Goal: Transaction & Acquisition: Purchase product/service

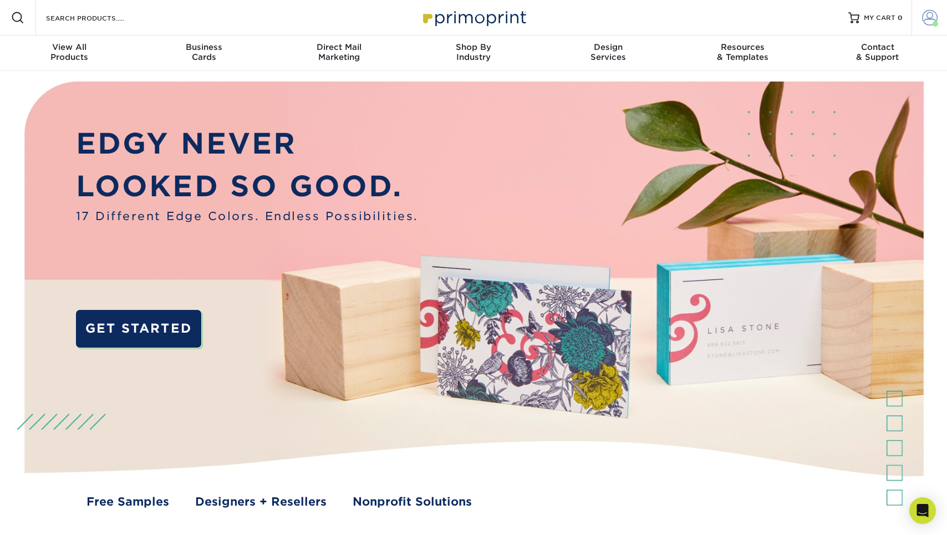
click at [930, 13] on span at bounding box center [930, 18] width 16 height 16
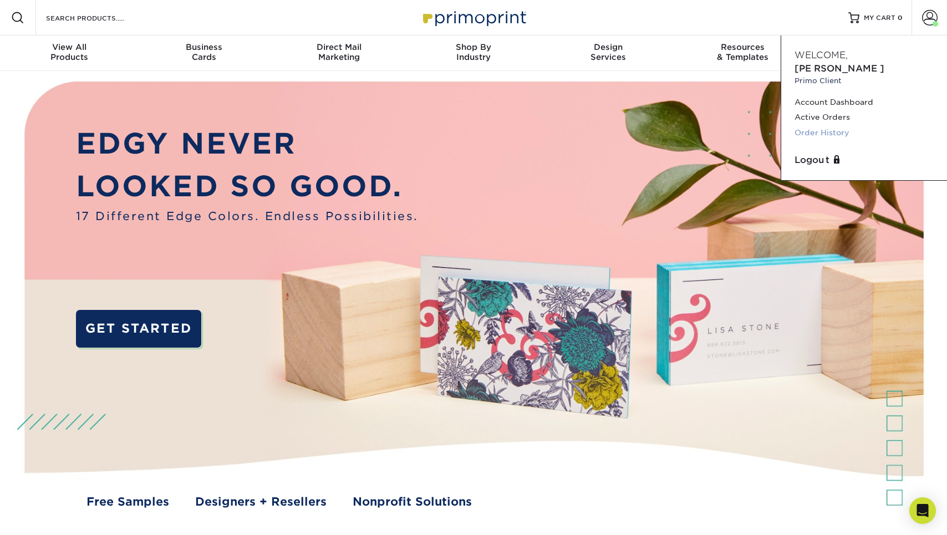
click at [832, 125] on link "Order History" at bounding box center [863, 132] width 139 height 15
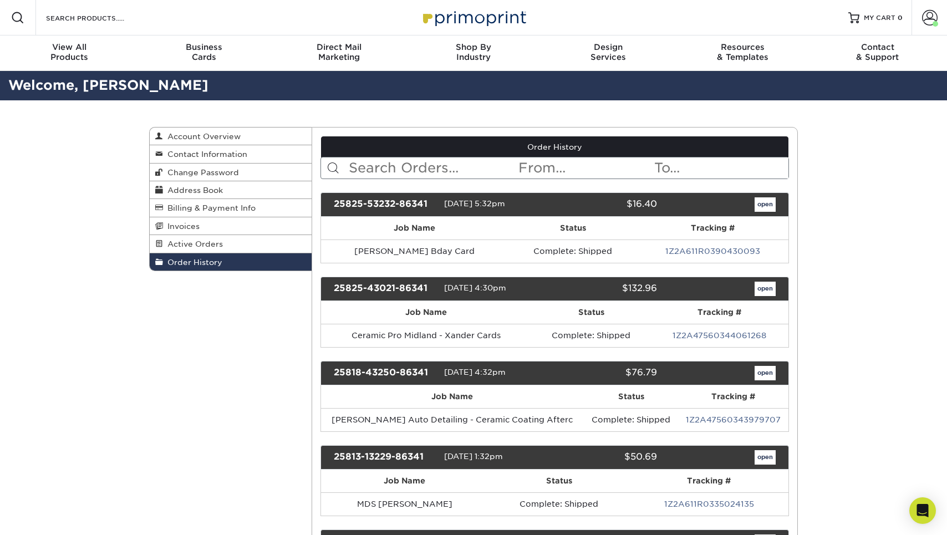
click at [462, 162] on input "text" at bounding box center [433, 167] width 170 height 21
type input "Marine"
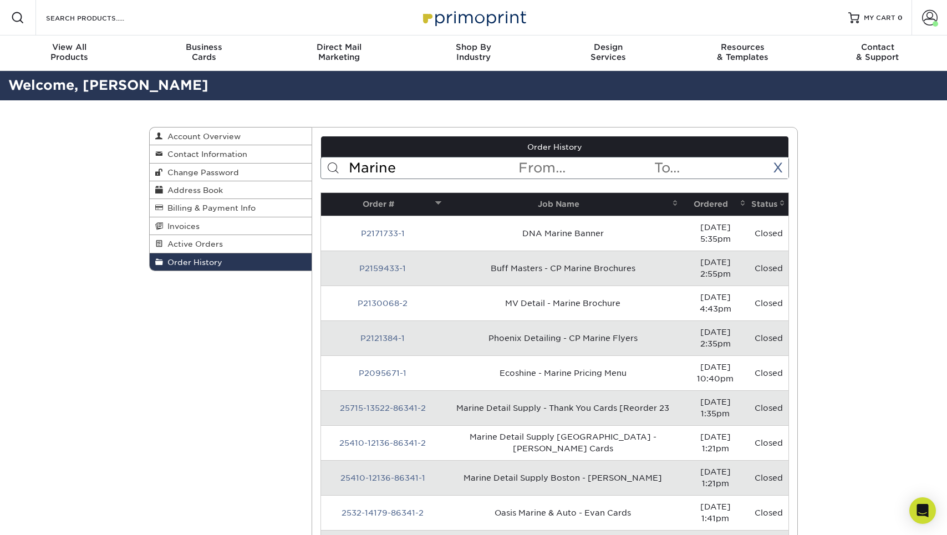
click at [697, 211] on th "Ordered" at bounding box center [715, 204] width 68 height 23
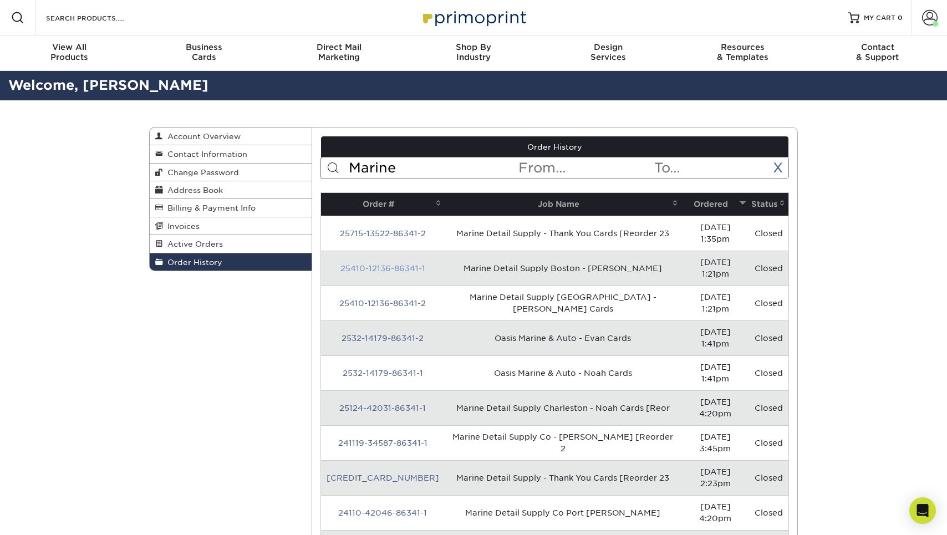
click at [403, 264] on link "25410-12136-86341-1" at bounding box center [382, 268] width 85 height 9
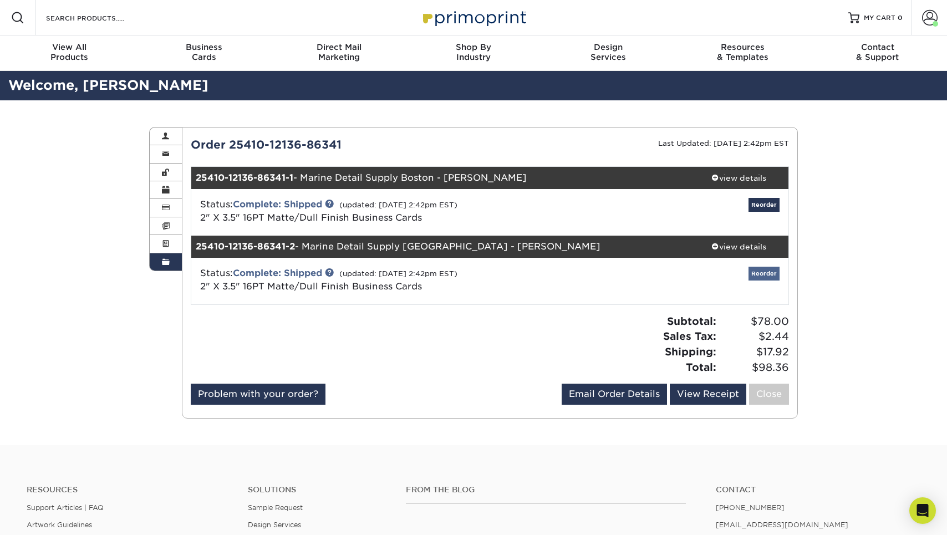
click at [760, 271] on link "Reorder" at bounding box center [763, 274] width 31 height 14
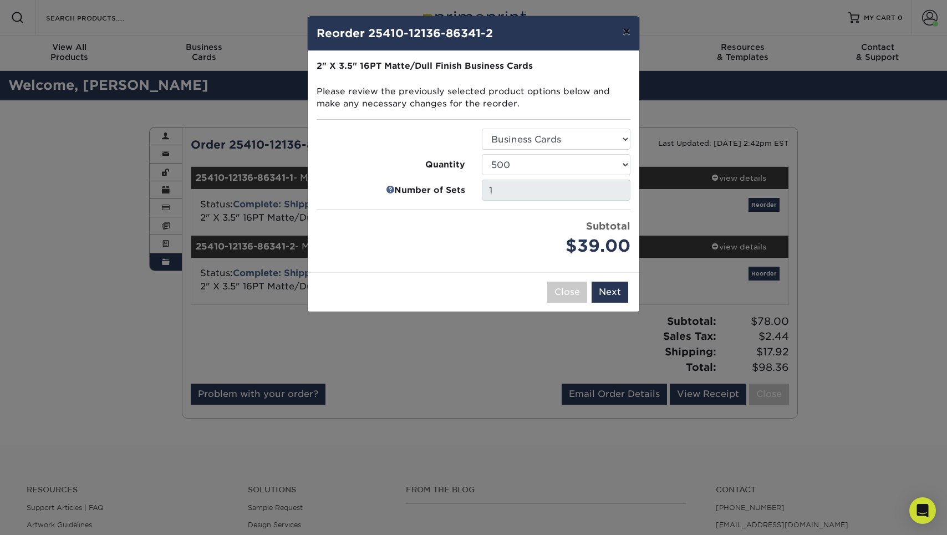
click at [622, 28] on button "×" at bounding box center [627, 31] width 26 height 31
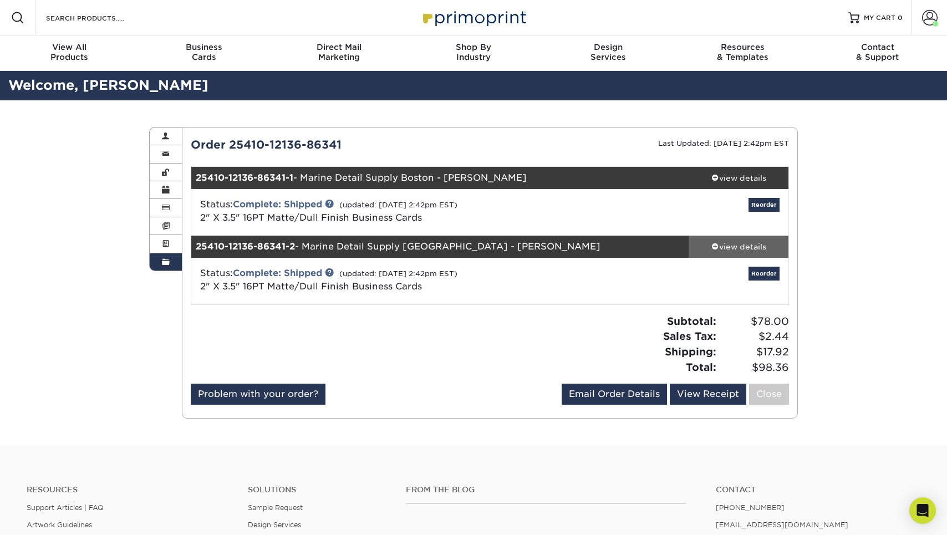
click at [713, 248] on span at bounding box center [715, 246] width 8 height 8
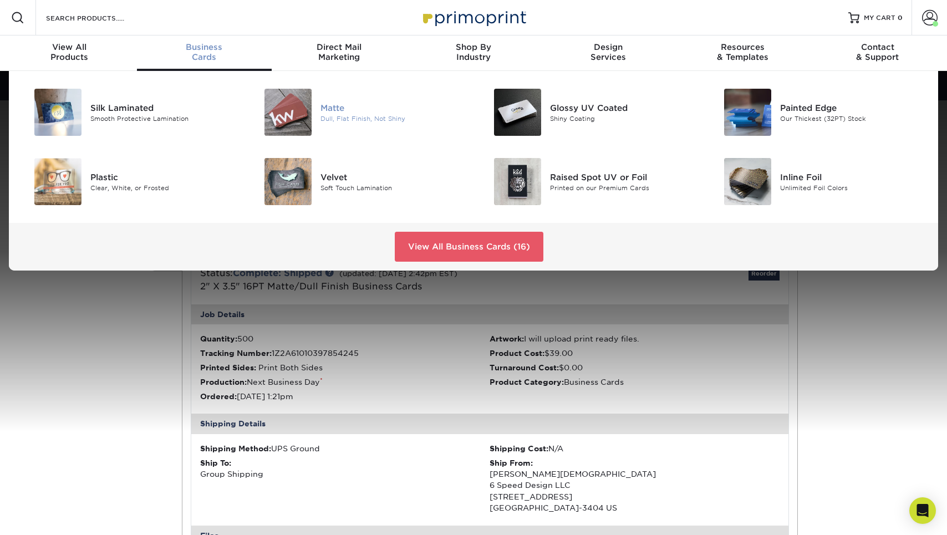
click at [299, 103] on img at bounding box center [287, 112] width 47 height 47
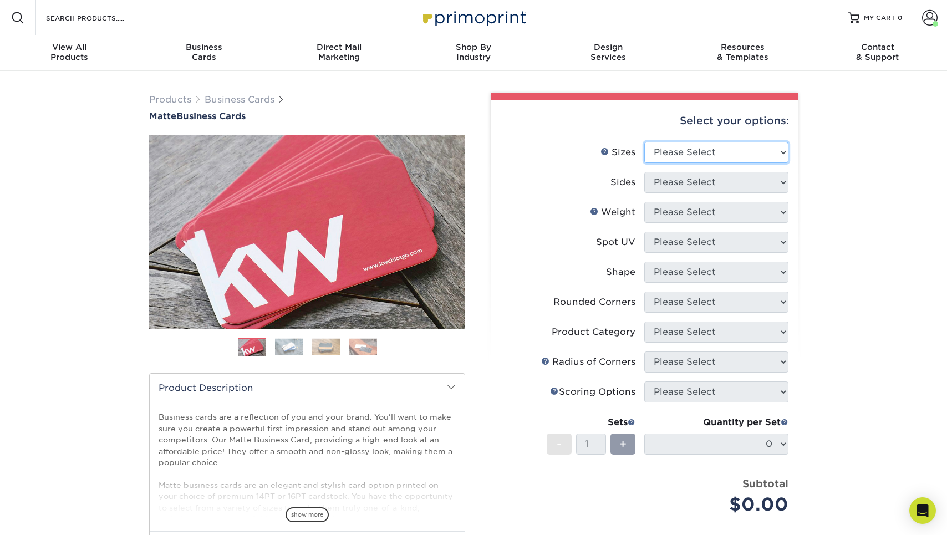
select select "2.00x3.50"
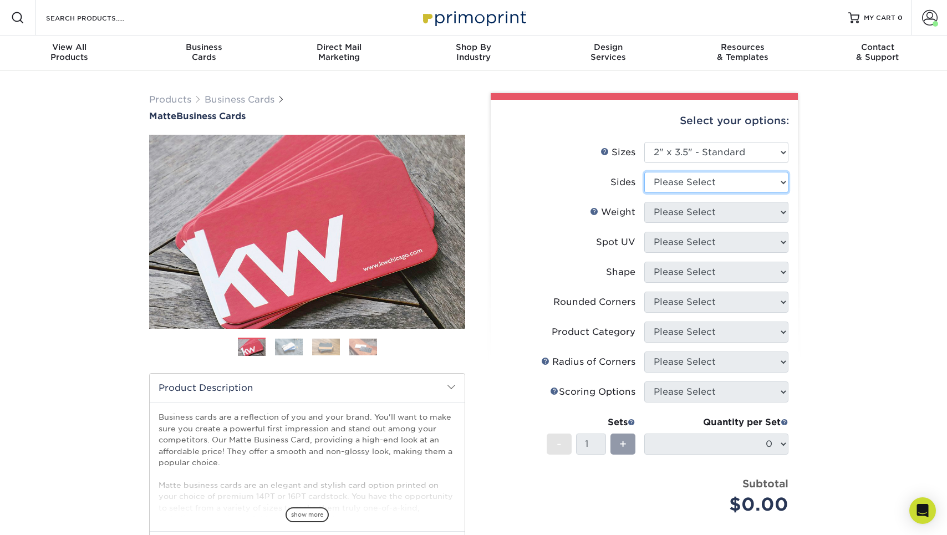
select select "13abbda7-1d64-4f25-8bb2-c179b224825d"
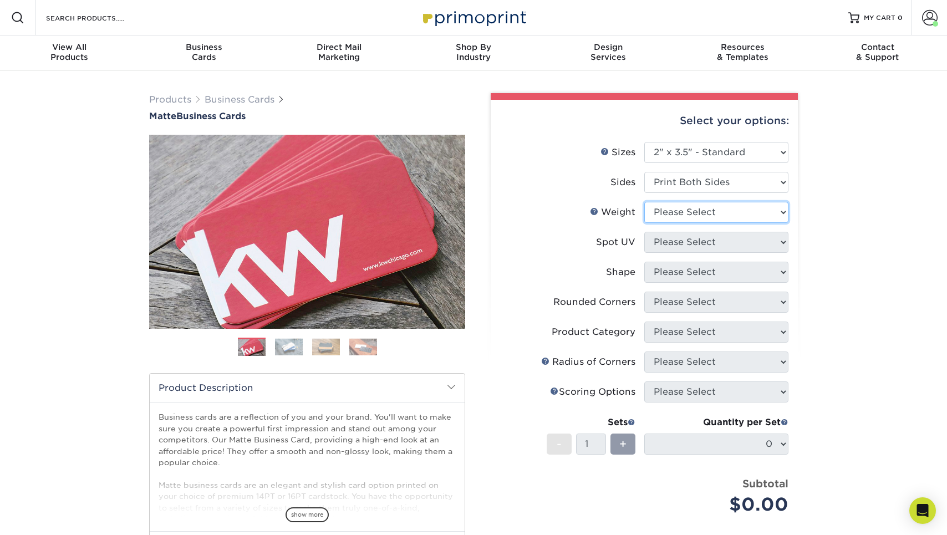
select select "16PT"
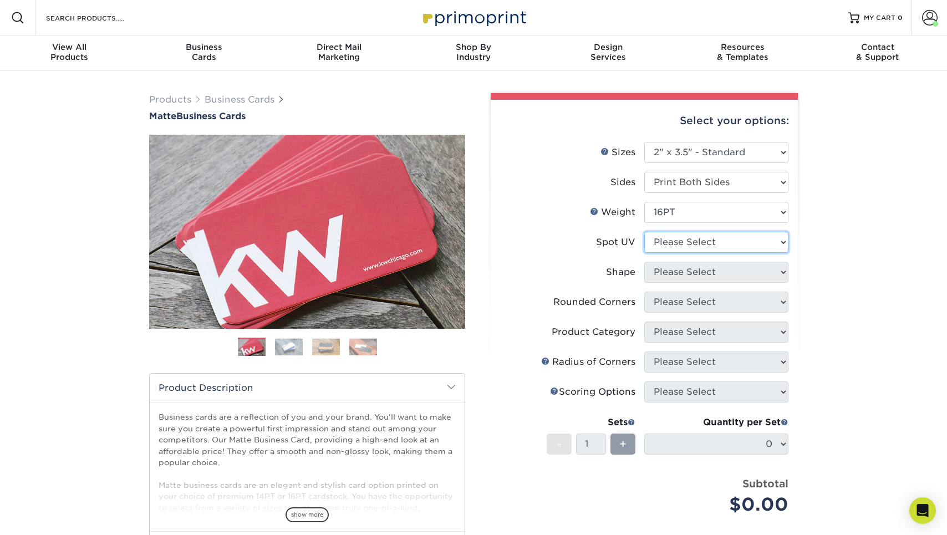
select select "3"
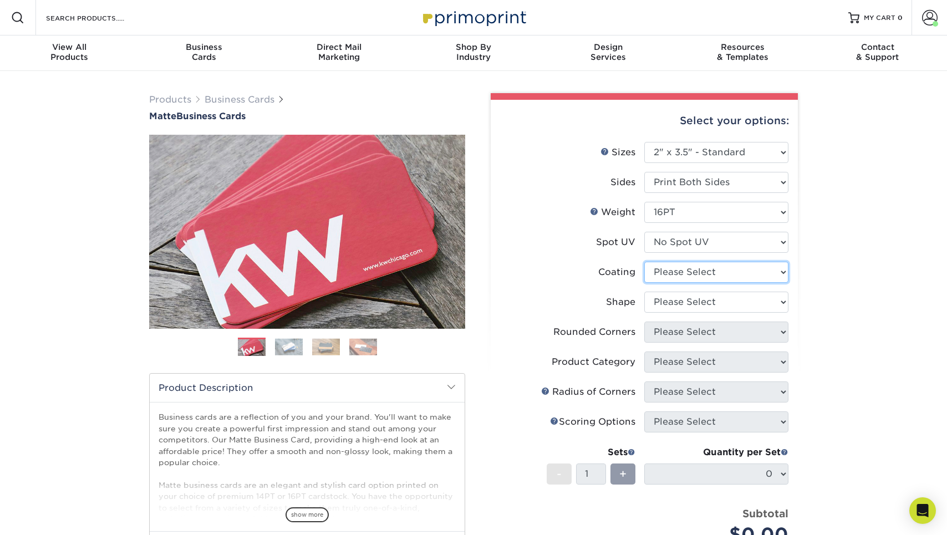
select select "121bb7b5-3b4d-429f-bd8d-bbf80e953313"
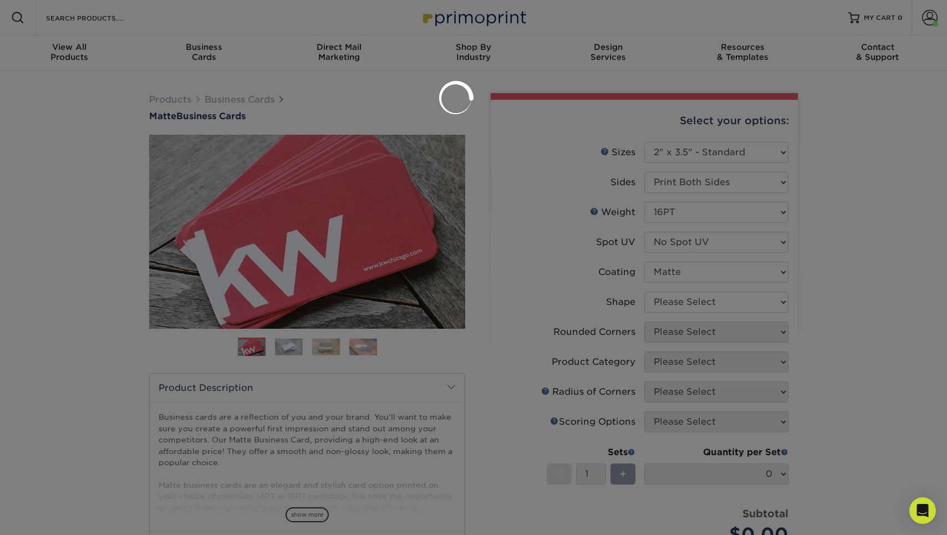
click at [676, 303] on div at bounding box center [473, 267] width 947 height 535
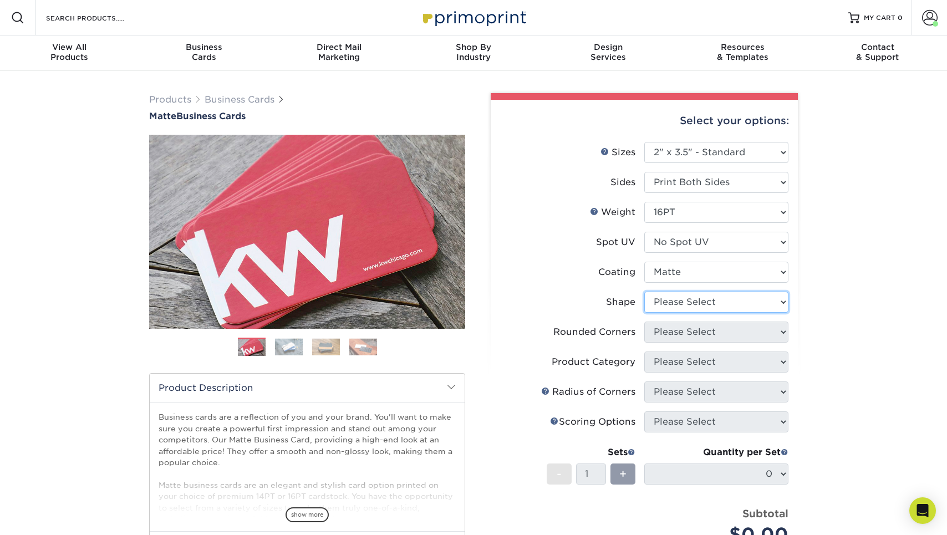
select select "standard"
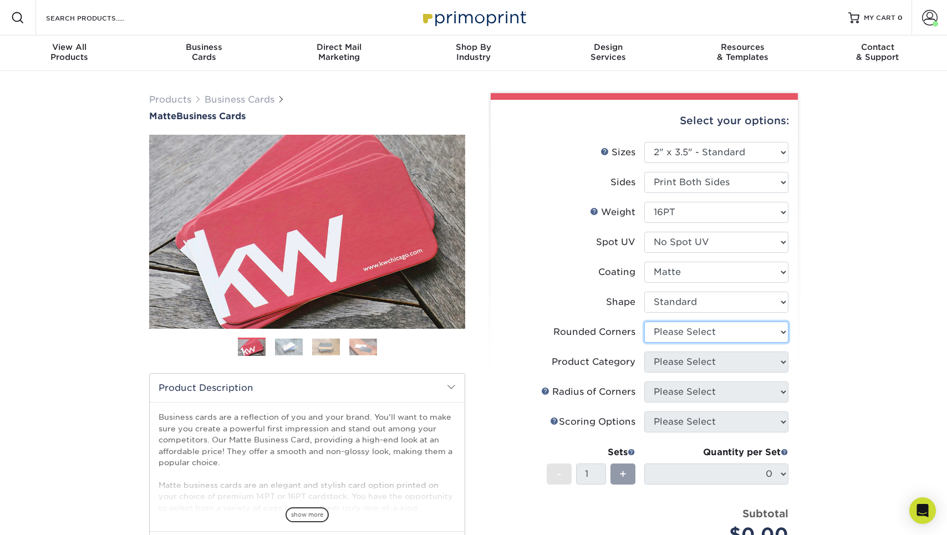
select select "0"
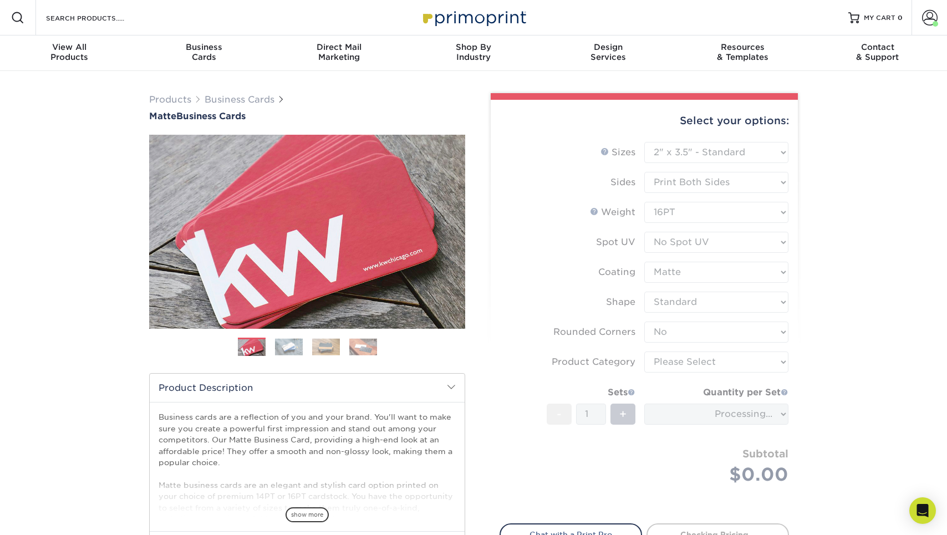
click at [684, 359] on form "Sizes Help Sizes Please Select 1.5" x 3.5" - Mini 1.75" x 3.5" - Mini 2" x 2" -…" at bounding box center [644, 326] width 289 height 369
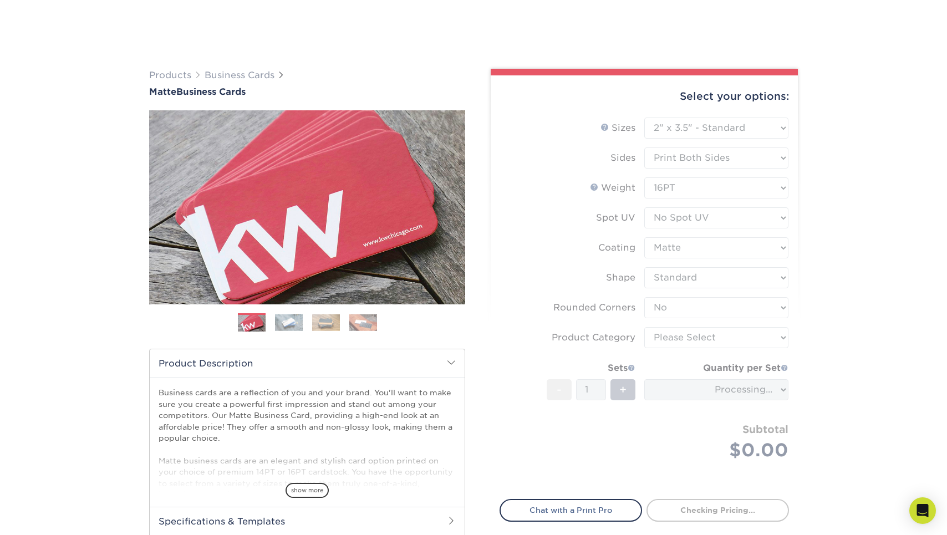
scroll to position [115, 0]
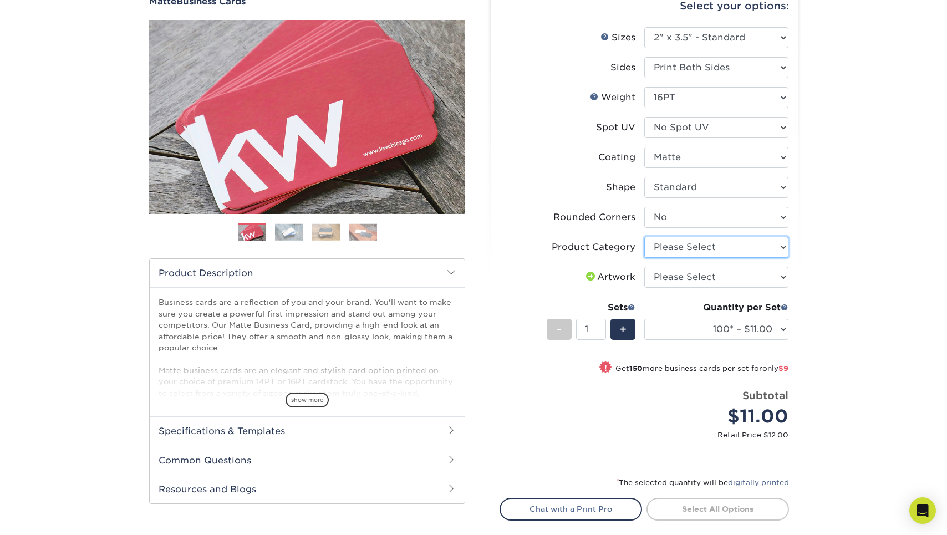
select select "3b5148f1-0588-4f88-a218-97bcfdce65c1"
select select "upload"
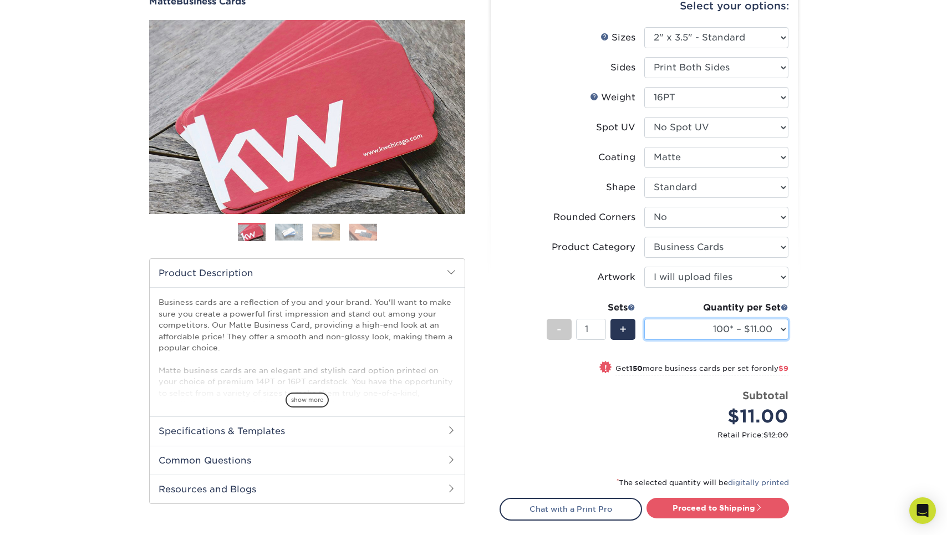
select select "500 – $39.00"
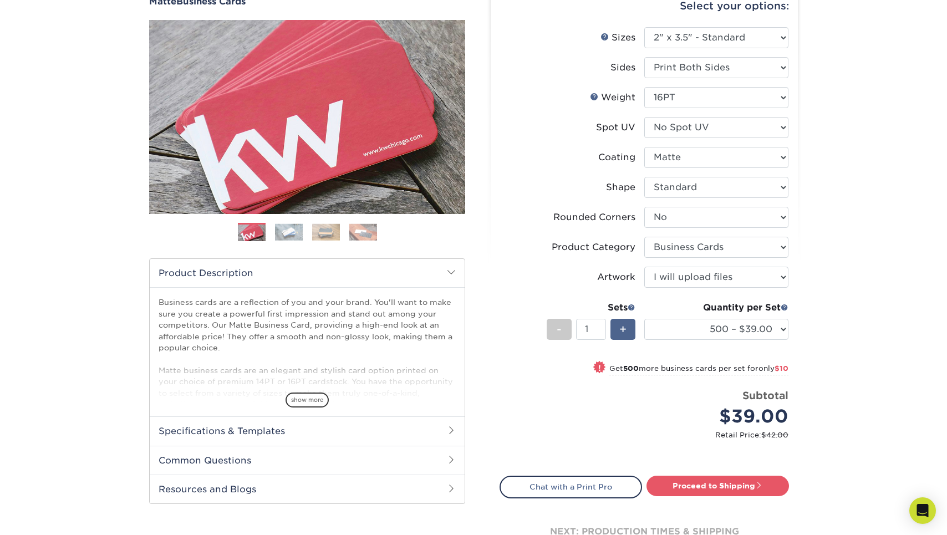
click at [622, 332] on span "+" at bounding box center [622, 329] width 7 height 17
type input "2"
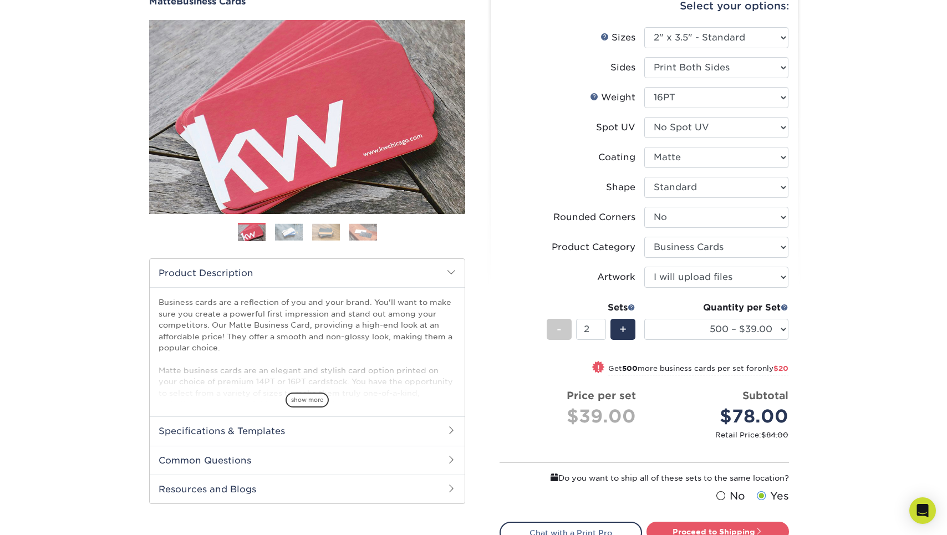
scroll to position [116, 0]
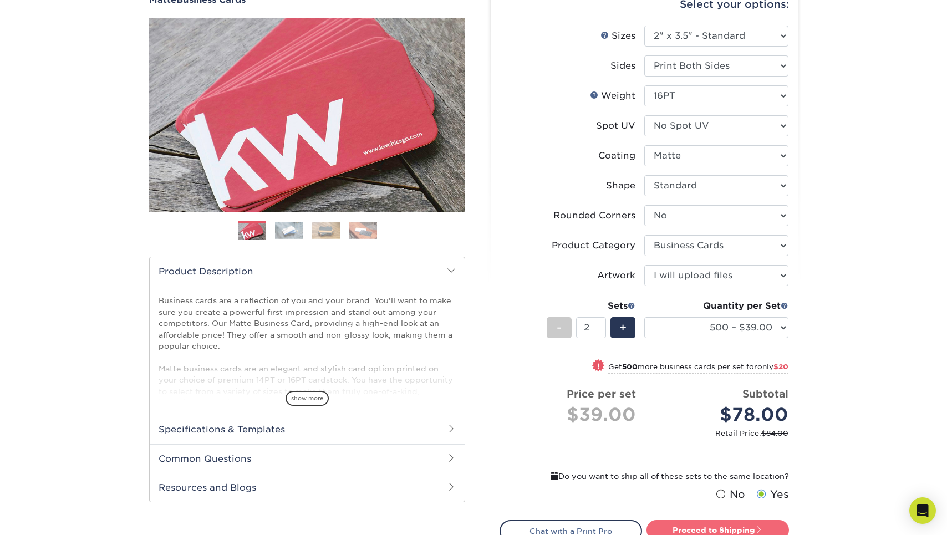
click at [736, 527] on link "Proceed to Shipping" at bounding box center [717, 530] width 142 height 20
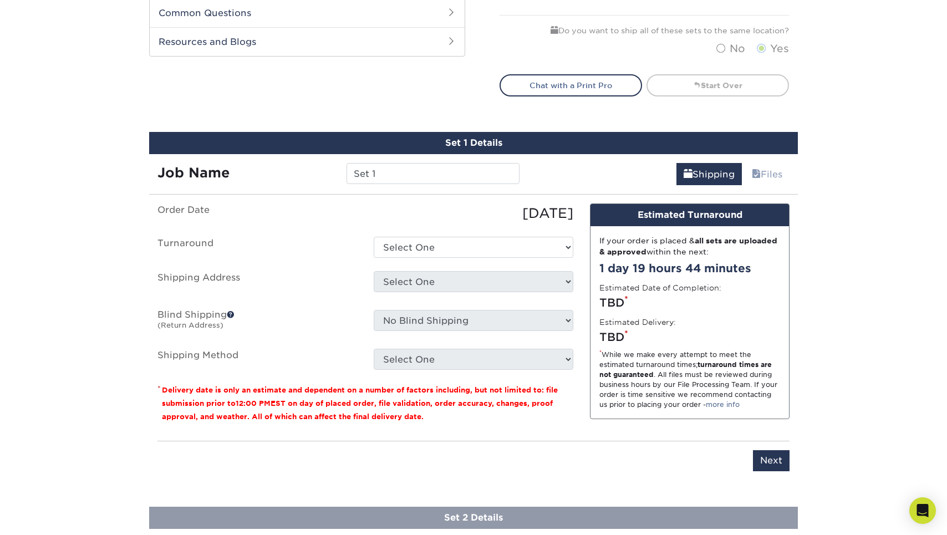
scroll to position [665, 0]
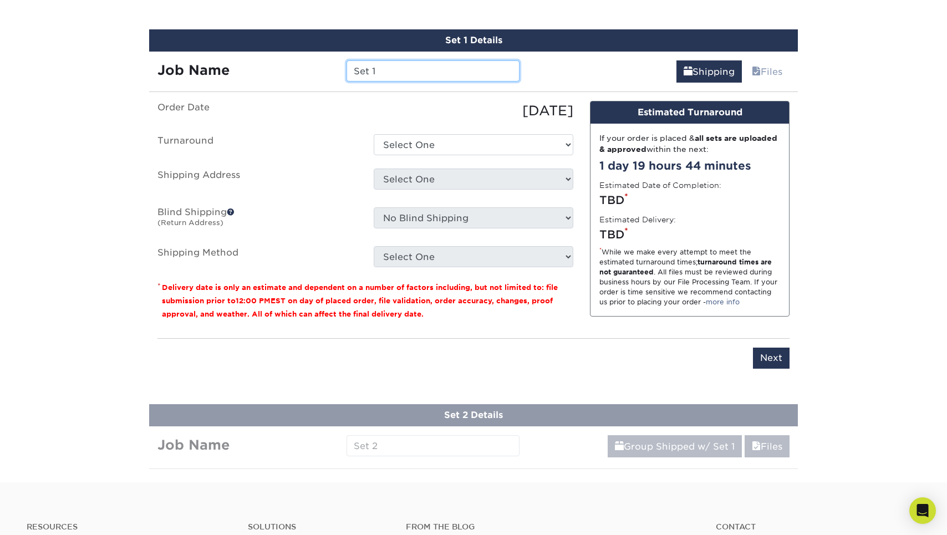
click at [404, 74] on input "Set 1" at bounding box center [433, 70] width 172 height 21
click at [466, 67] on input "Marine Detail Supply Co Sarasota - 3Phil Cards" at bounding box center [433, 70] width 172 height 21
type input "Marine Detail Supply Co [GEOGRAPHIC_DATA] - Phil Cards"
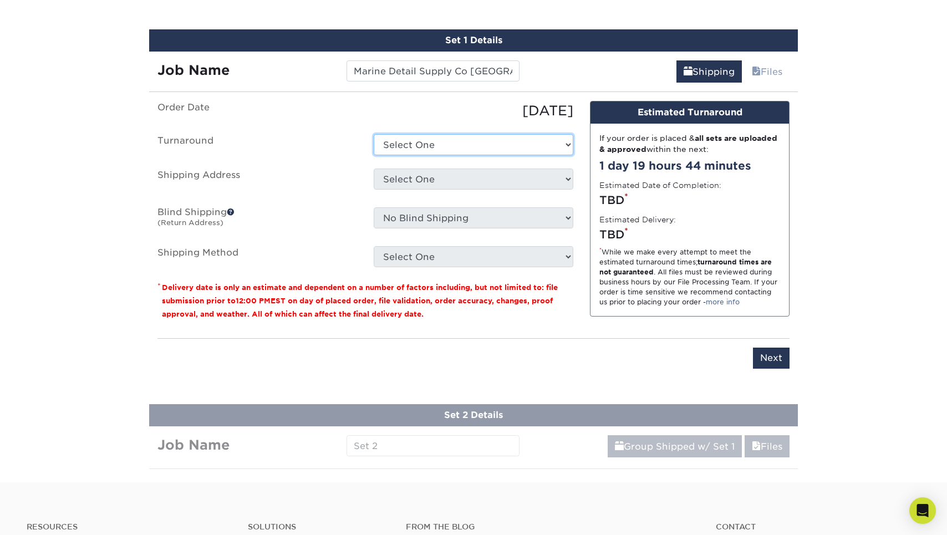
select select "537feecc-bbf3-4c5a-82cb-a8dbf54f53c4"
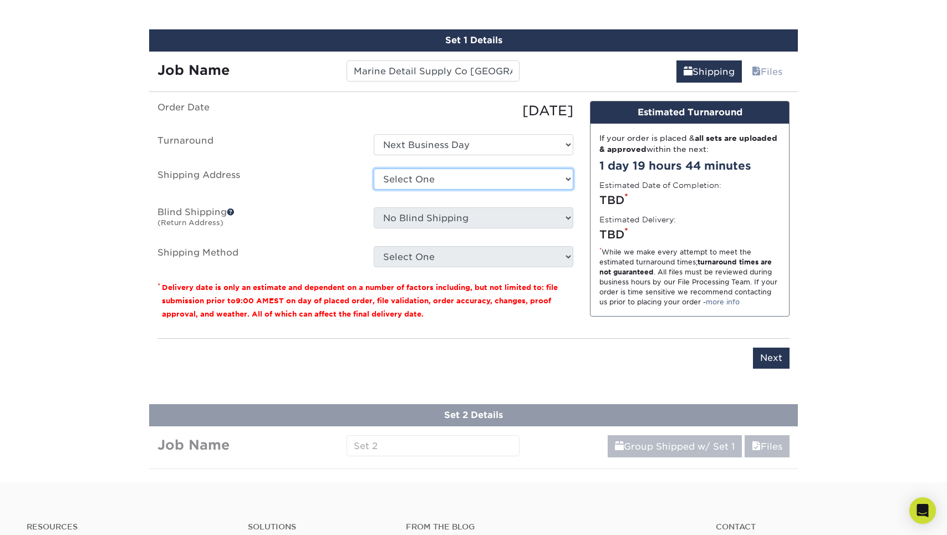
select select "newaddress"
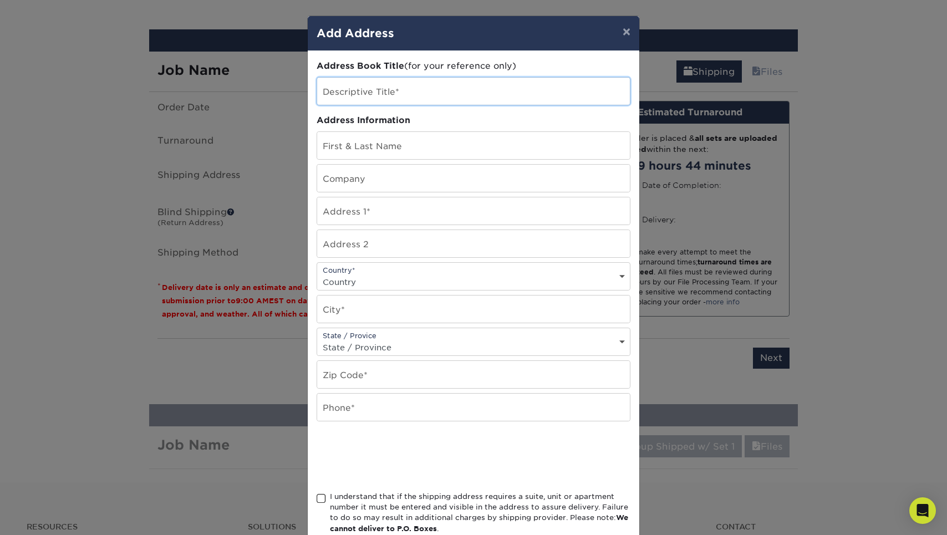
click at [353, 98] on input "text" at bounding box center [473, 91] width 313 height 27
type input "Marine Detail Supply Co - [GEOGRAPHIC_DATA]"
click at [349, 152] on input "Phil Terazi" at bounding box center [473, 145] width 313 height 27
type input "[PERSON_NAME]"
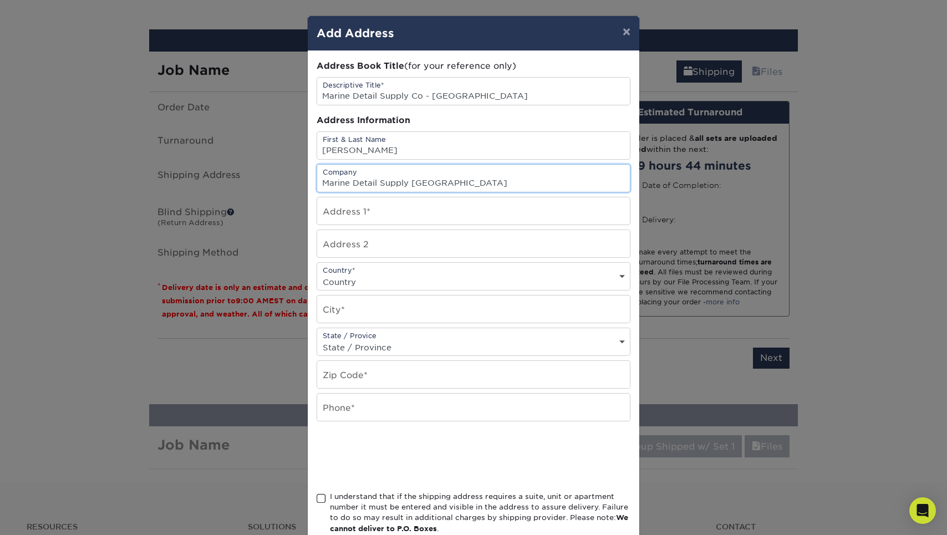
click at [426, 186] on input "Marine Detail Supply Co Sarasota" at bounding box center [473, 178] width 313 height 27
type input "Marine Detail Supply Co - [GEOGRAPHIC_DATA]"
paste input "7963 N TAMIAMI TRAIL | SARASOTA FL 34243"
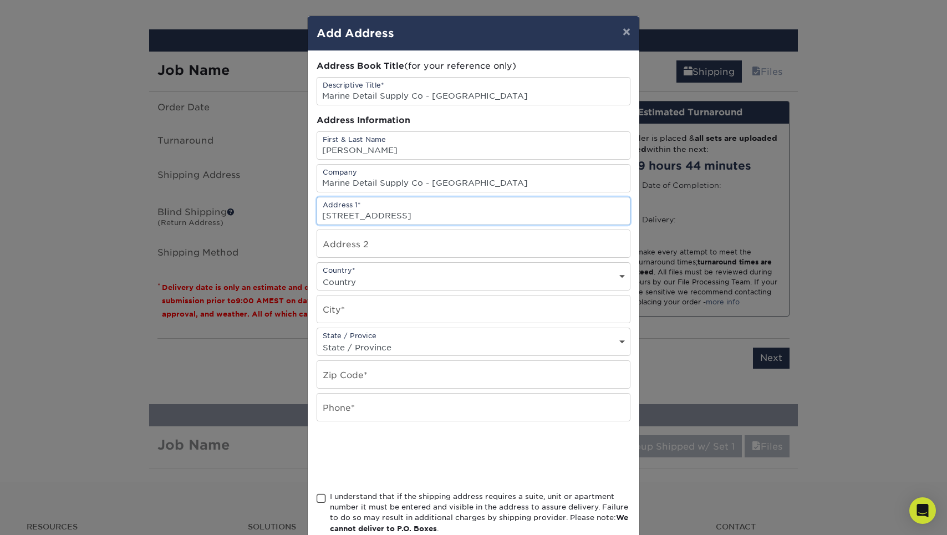
type input "7963 N TAMIAMI TRAIL | SARASOTA FL 34243"
select select "US"
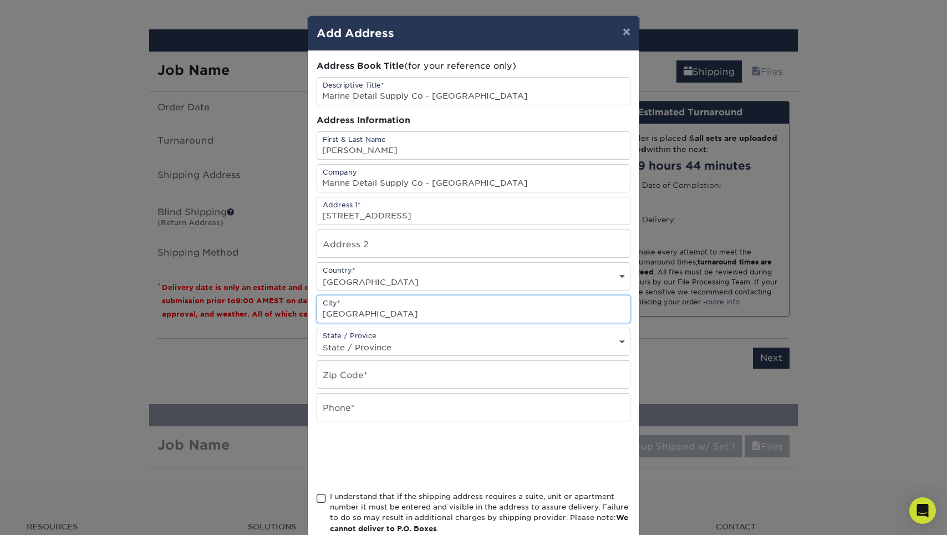
type input "Sarasota"
select select "FL"
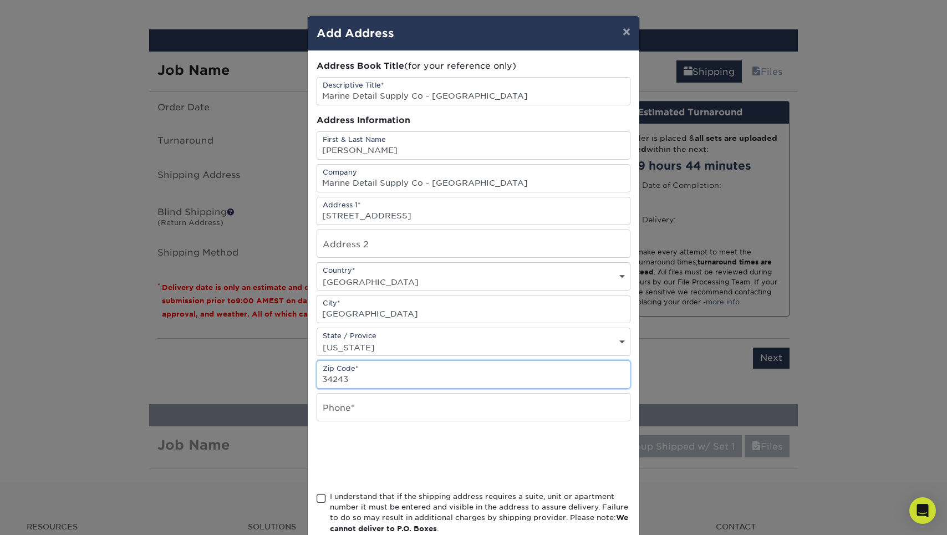
type input "34243"
type input "2699302923"
drag, startPoint x: 563, startPoint y: 451, endPoint x: 505, endPoint y: 451, distance: 58.2
click at [563, 451] on div at bounding box center [474, 456] width 314 height 43
click at [323, 501] on span at bounding box center [321, 498] width 9 height 11
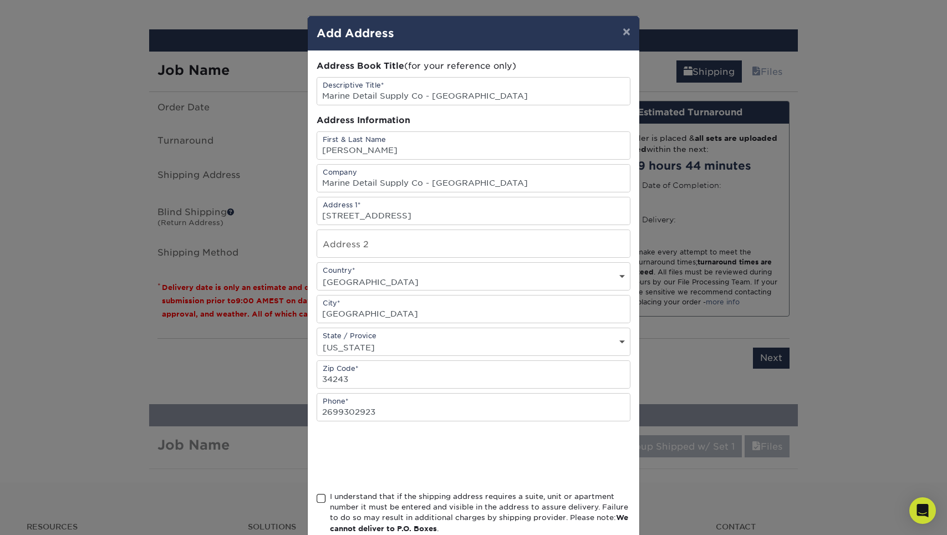
click at [0, 0] on input "I understand that if the shipping address requires a suite, unit or apartment n…" at bounding box center [0, 0] width 0 height 0
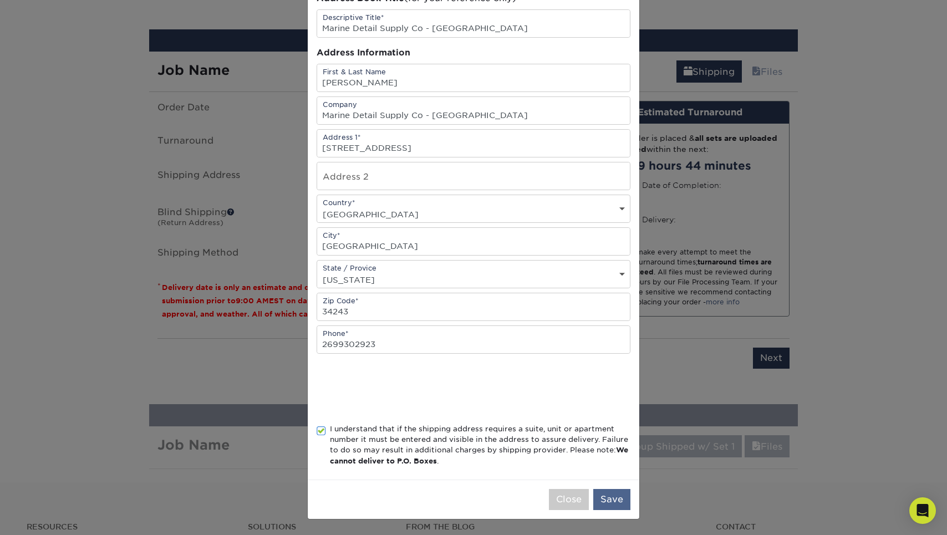
scroll to position [70, 0]
click at [607, 497] on button "Save" at bounding box center [611, 499] width 37 height 21
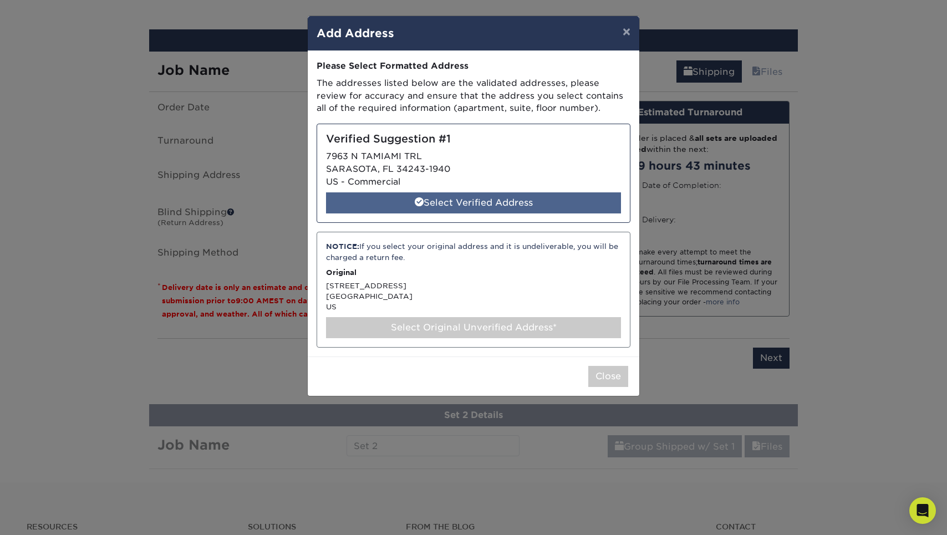
click at [445, 196] on div "Select Verified Address" at bounding box center [473, 202] width 295 height 21
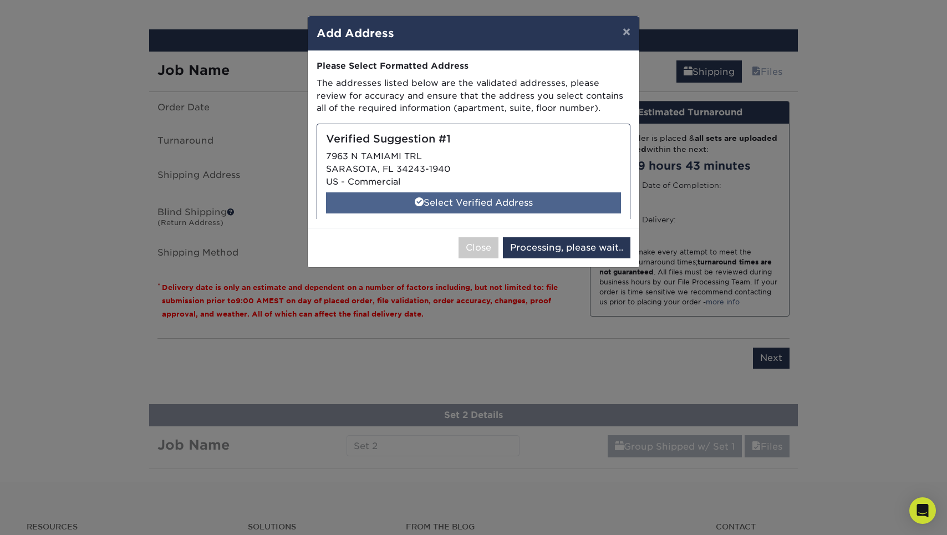
select select "285578"
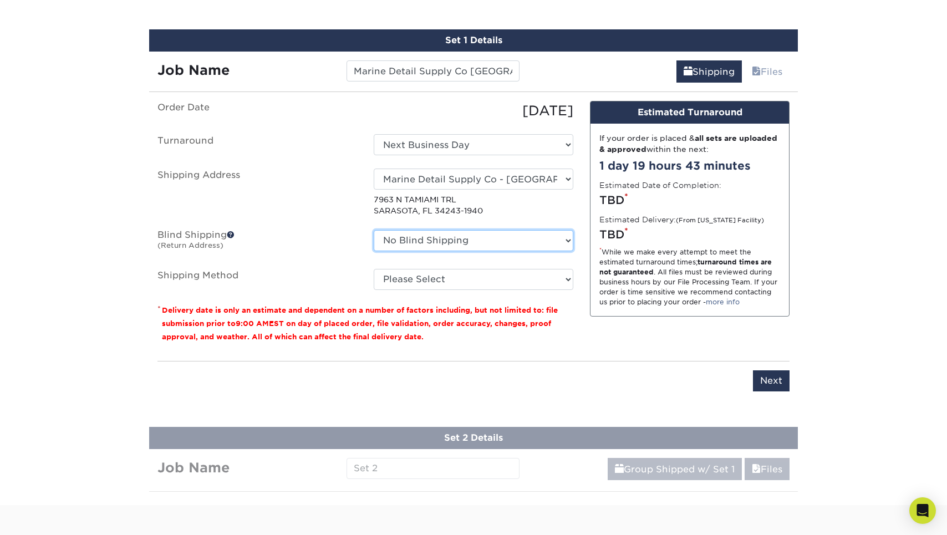
select select "75236"
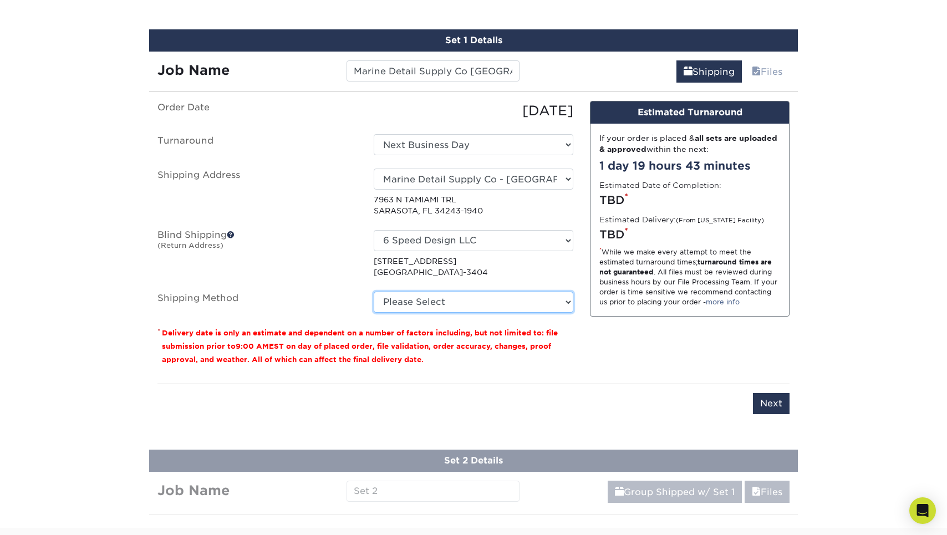
select select "03"
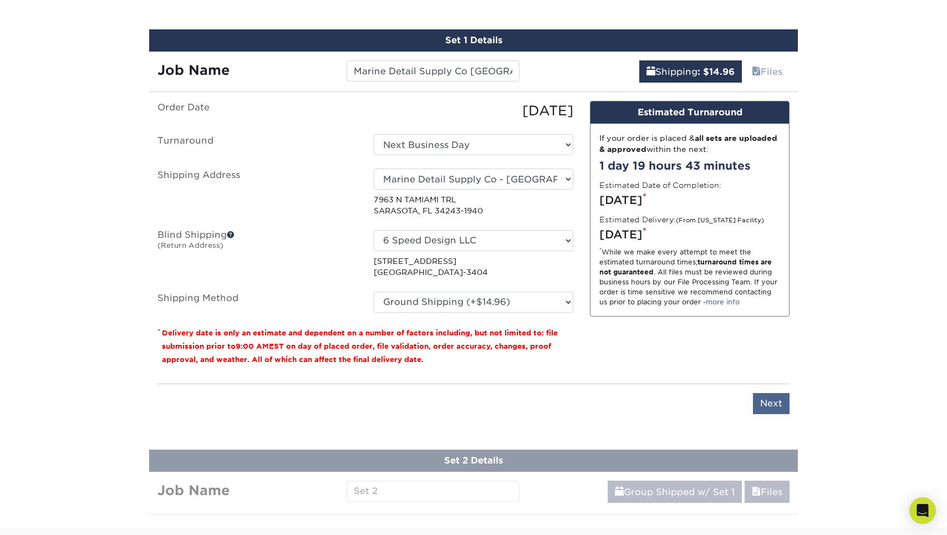
click at [773, 404] on input "Next" at bounding box center [771, 403] width 37 height 21
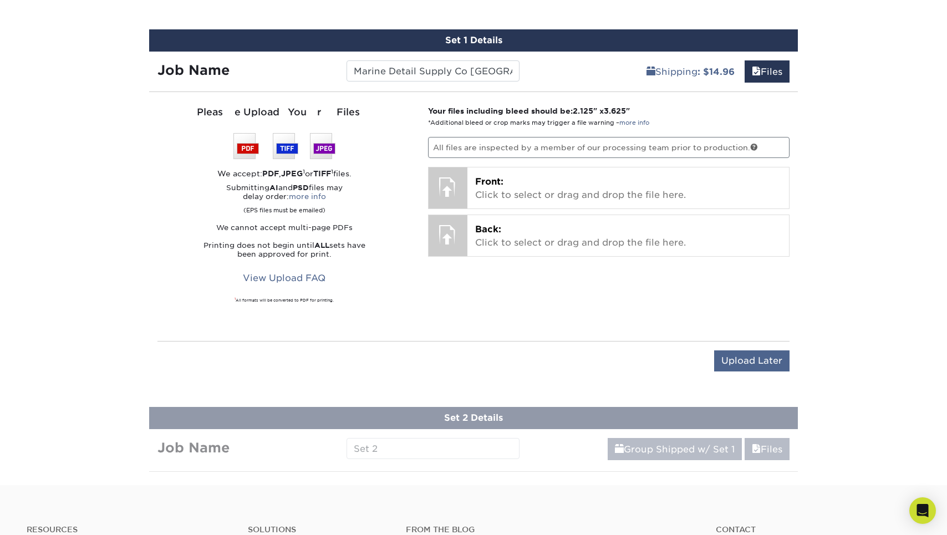
click at [748, 354] on input "Upload Later" at bounding box center [751, 360] width 75 height 21
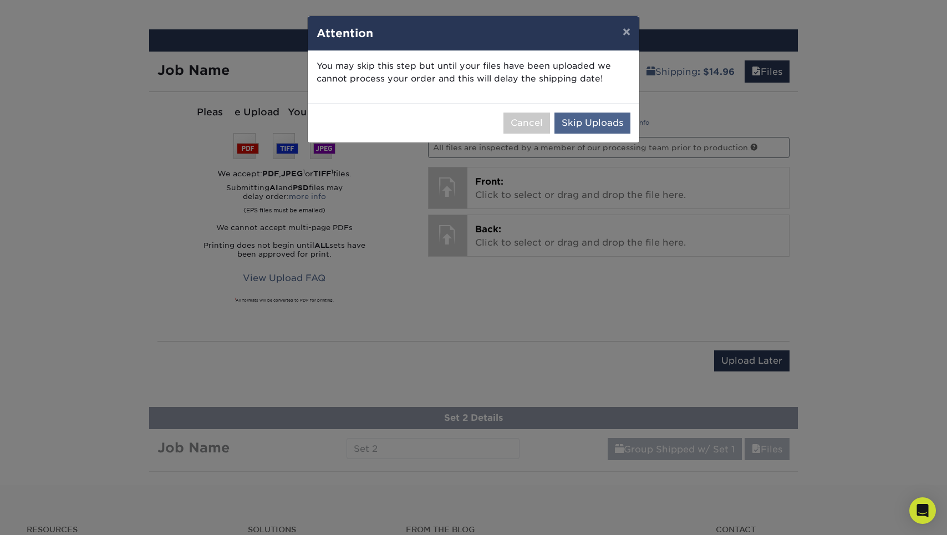
click at [606, 120] on button "Skip Uploads" at bounding box center [592, 123] width 76 height 21
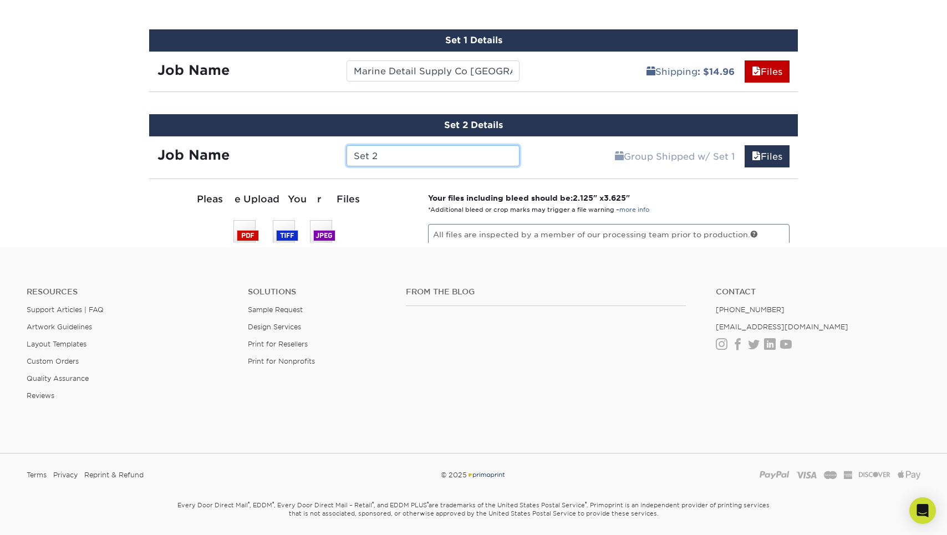
scroll to position [648, 0]
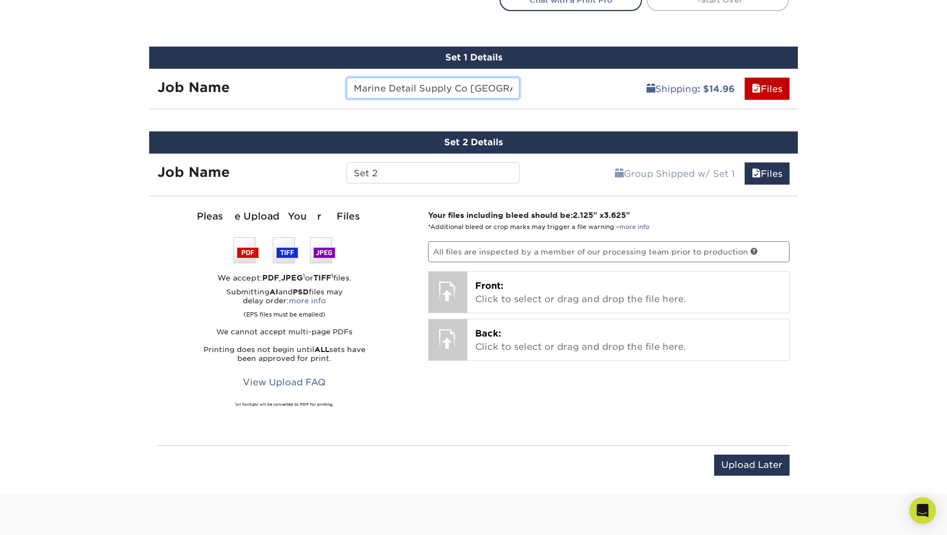
click at [470, 87] on input "Marine Detail Supply Co [GEOGRAPHIC_DATA] - Phil Cards" at bounding box center [433, 88] width 172 height 21
click at [423, 167] on input "Set 2" at bounding box center [433, 172] width 172 height 21
paste input "Marine Detail Supply Co [GEOGRAPHIC_DATA] - Phil Cards"
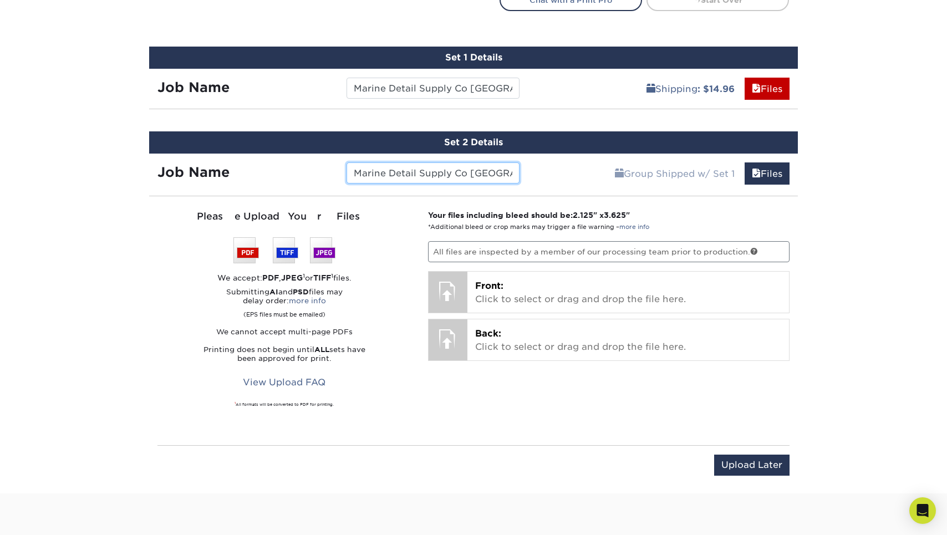
drag, startPoint x: 481, startPoint y: 172, endPoint x: 467, endPoint y: 172, distance: 13.9
click at [467, 172] on input "Marine Detail Supply Co [GEOGRAPHIC_DATA] - Phil Cards" at bounding box center [433, 172] width 172 height 21
type input "Marine Detail Supply Co [GEOGRAPHIC_DATA] - [PERSON_NAME]"
click at [750, 465] on input "Upload Later" at bounding box center [751, 465] width 75 height 21
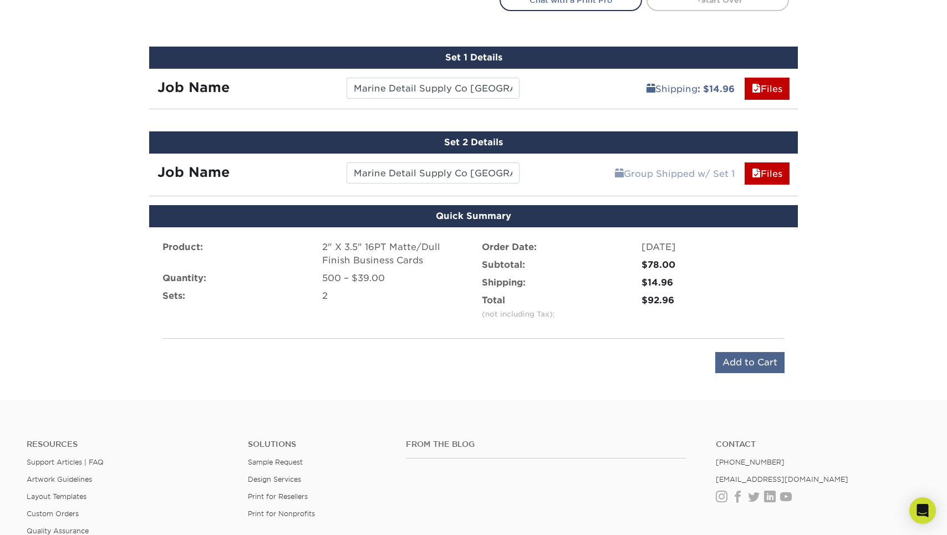
click at [727, 364] on input "Add to Cart" at bounding box center [749, 362] width 69 height 21
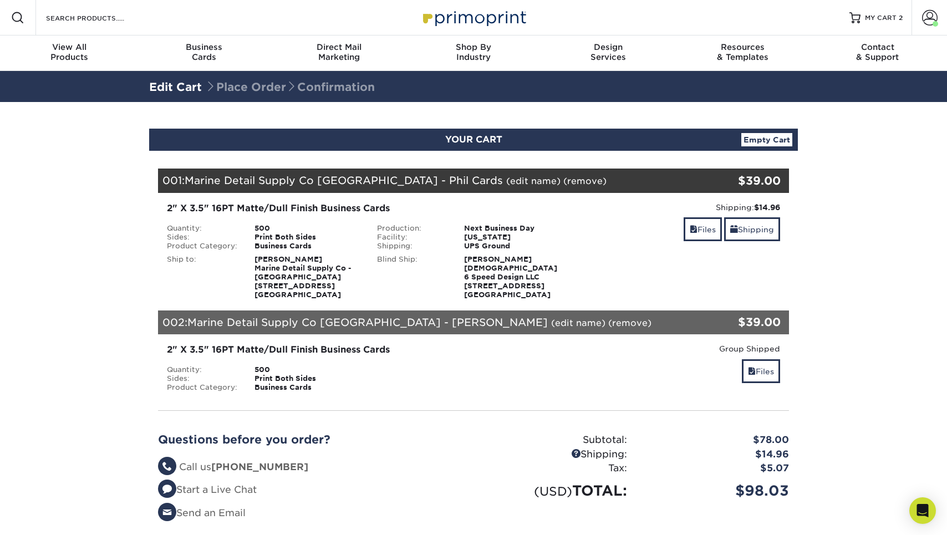
scroll to position [36, 0]
